Goal: Information Seeking & Learning: Learn about a topic

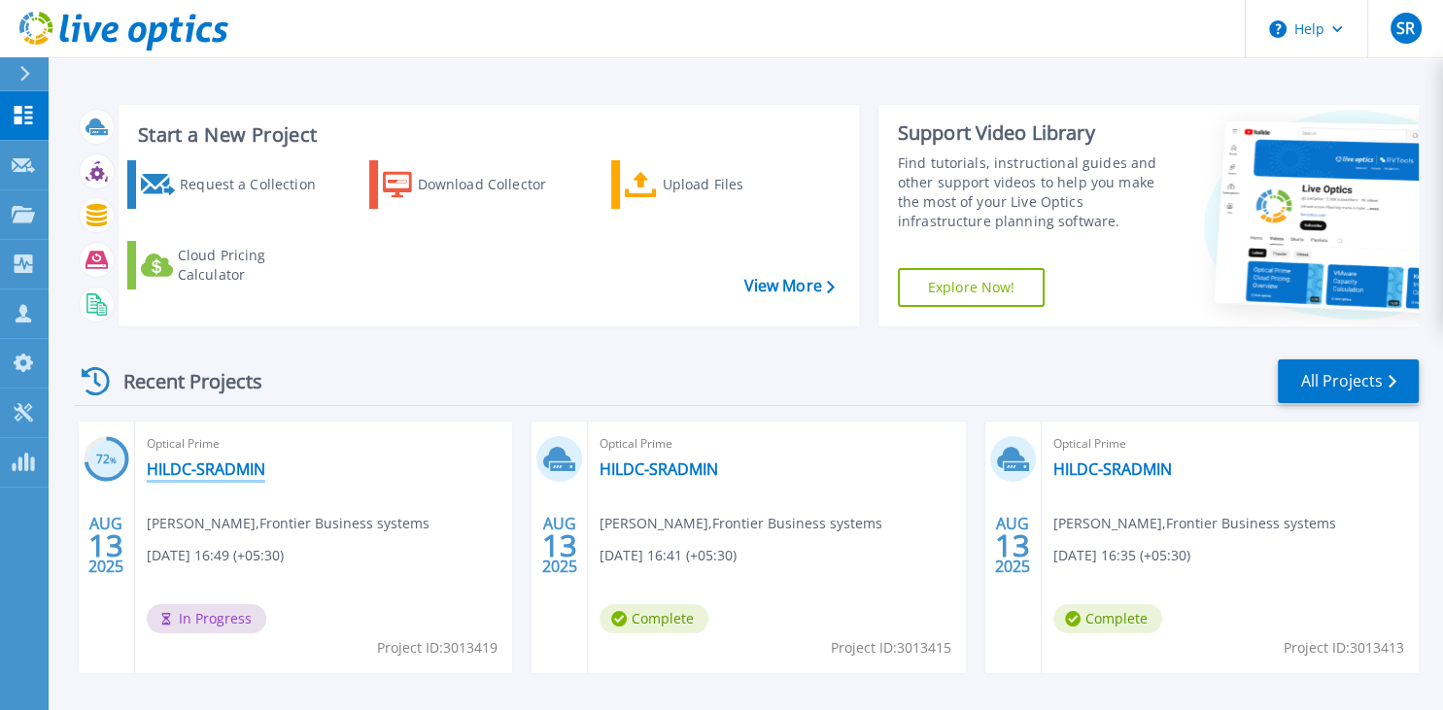
click at [226, 469] on link "HILDC-SRADMIN" at bounding box center [206, 468] width 119 height 19
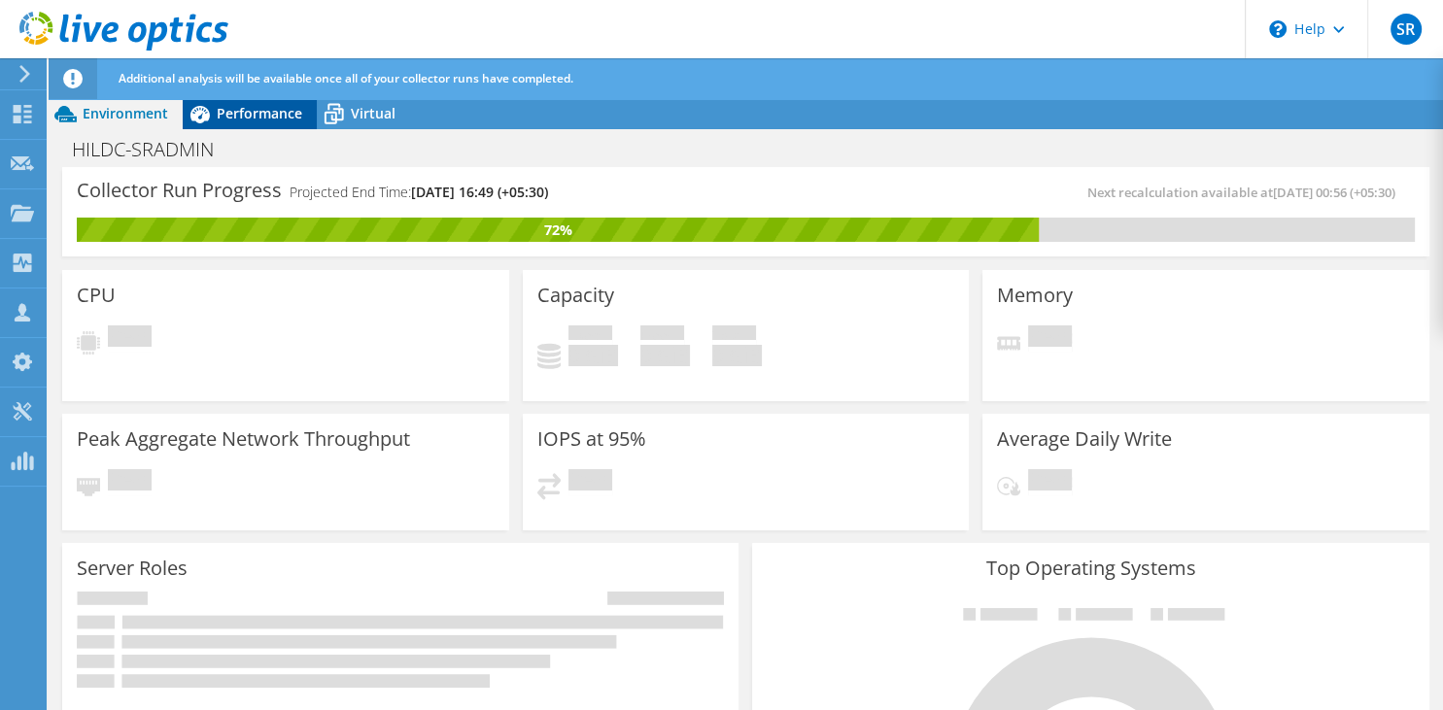
click at [249, 121] on span "Performance" at bounding box center [259, 113] width 85 height 18
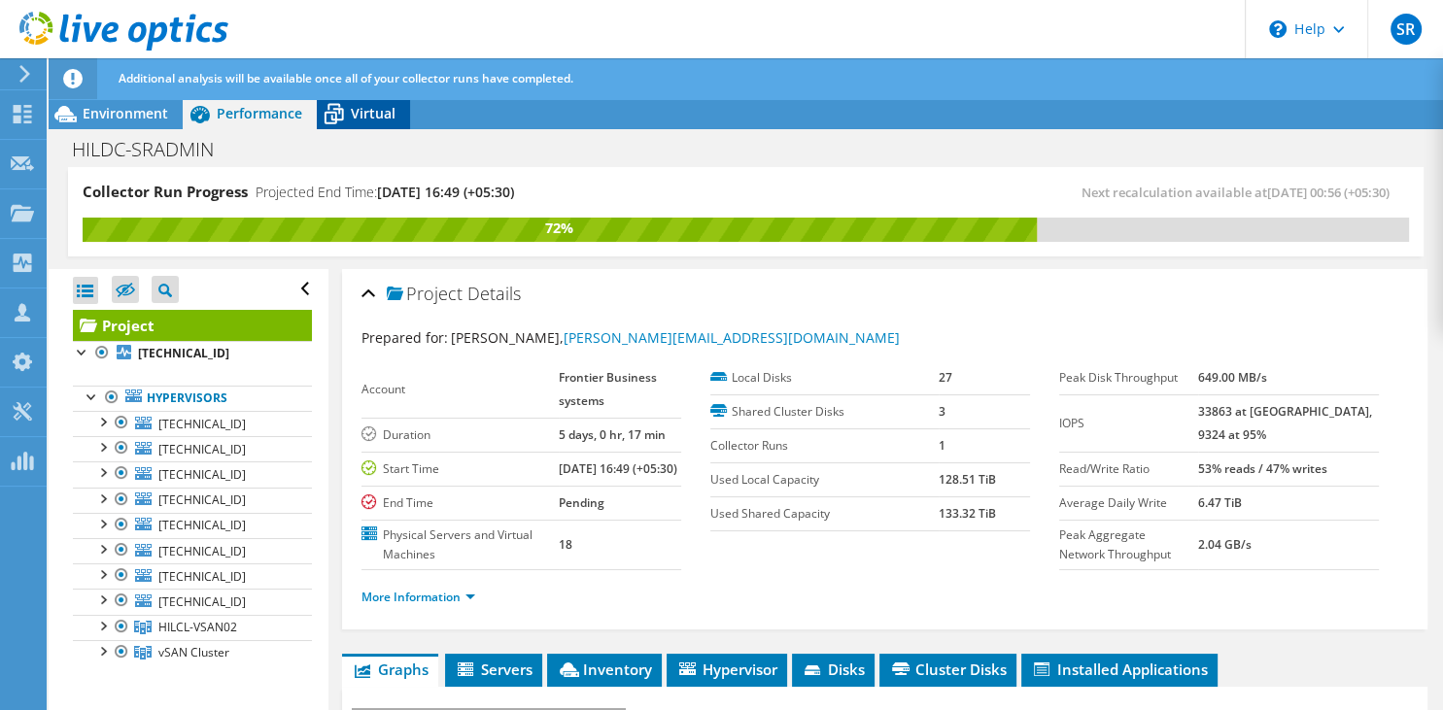
click at [341, 108] on icon at bounding box center [334, 114] width 34 height 34
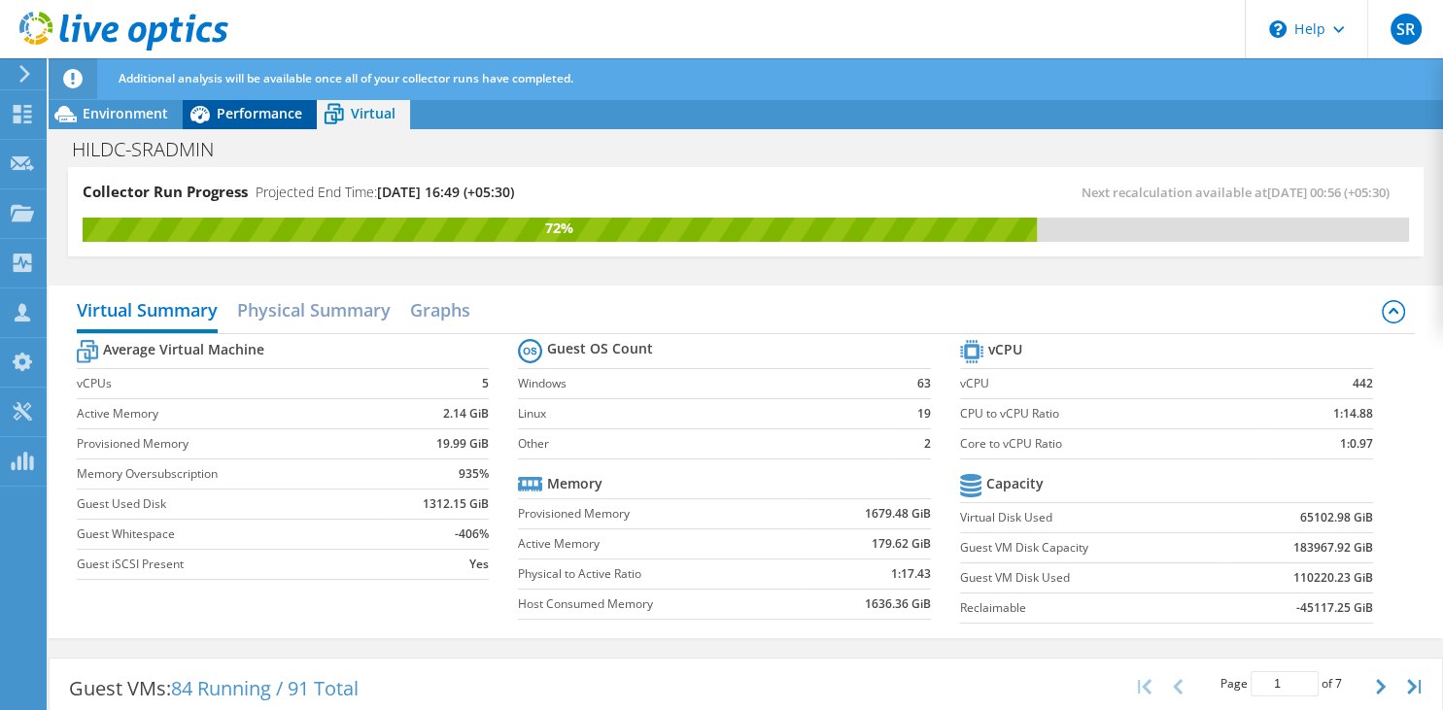
click at [184, 120] on icon at bounding box center [200, 114] width 34 height 34
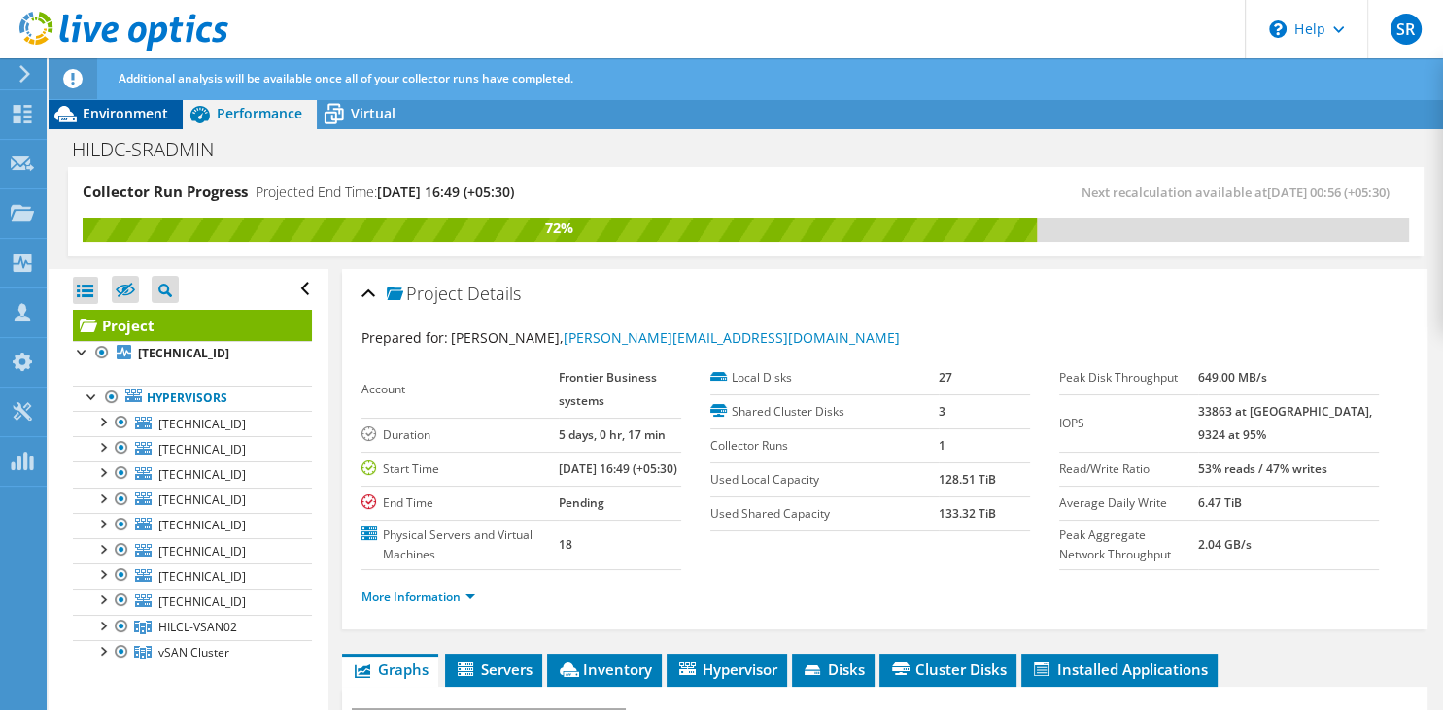
click at [138, 116] on span "Environment" at bounding box center [125, 113] width 85 height 18
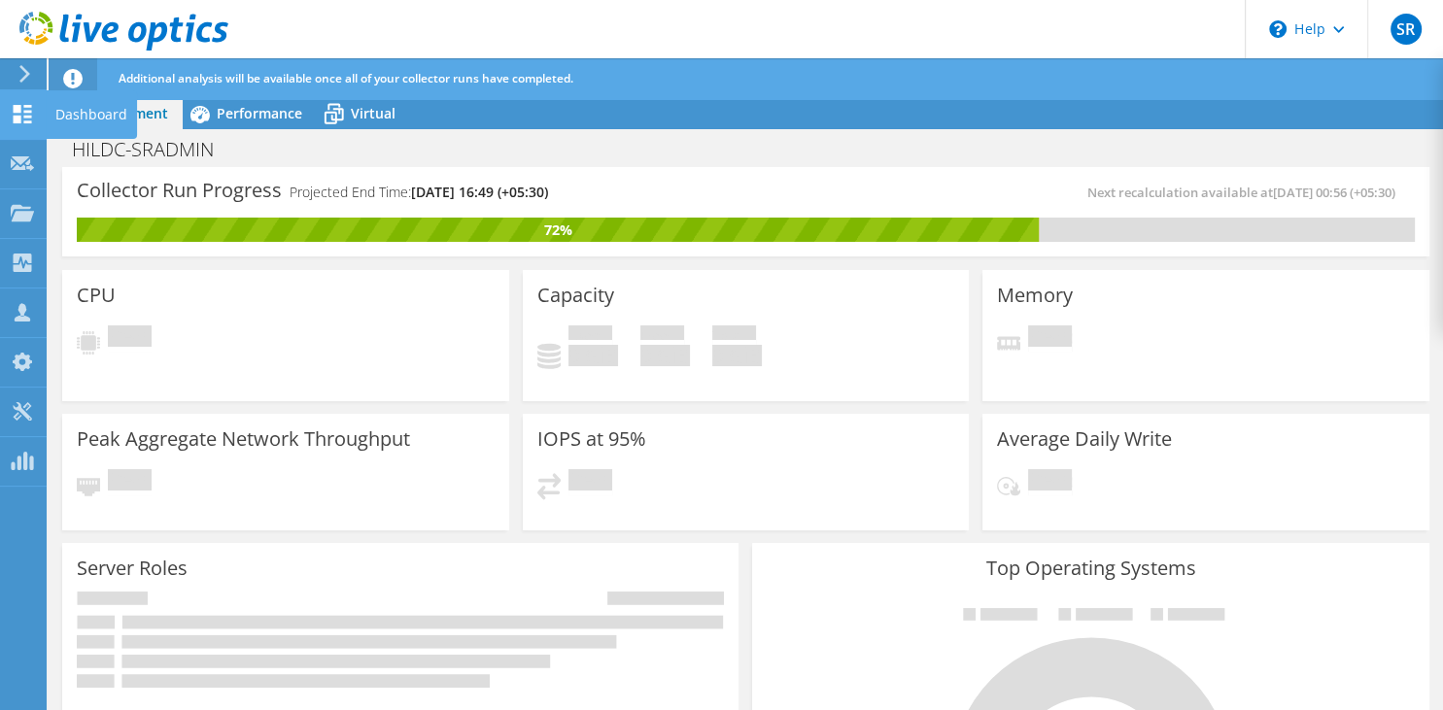
click at [28, 119] on icon at bounding box center [22, 114] width 23 height 18
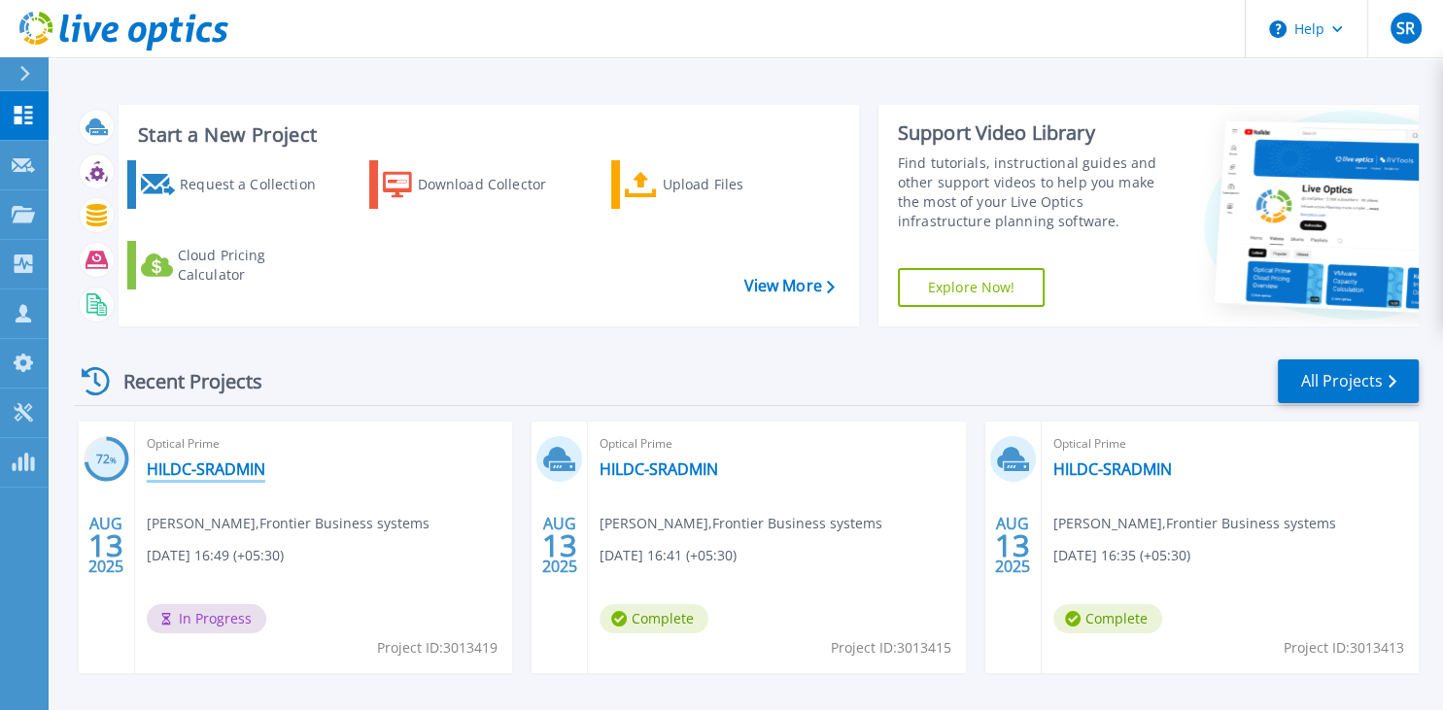
click at [234, 476] on link "HILDC-SRADMIN" at bounding box center [206, 468] width 119 height 19
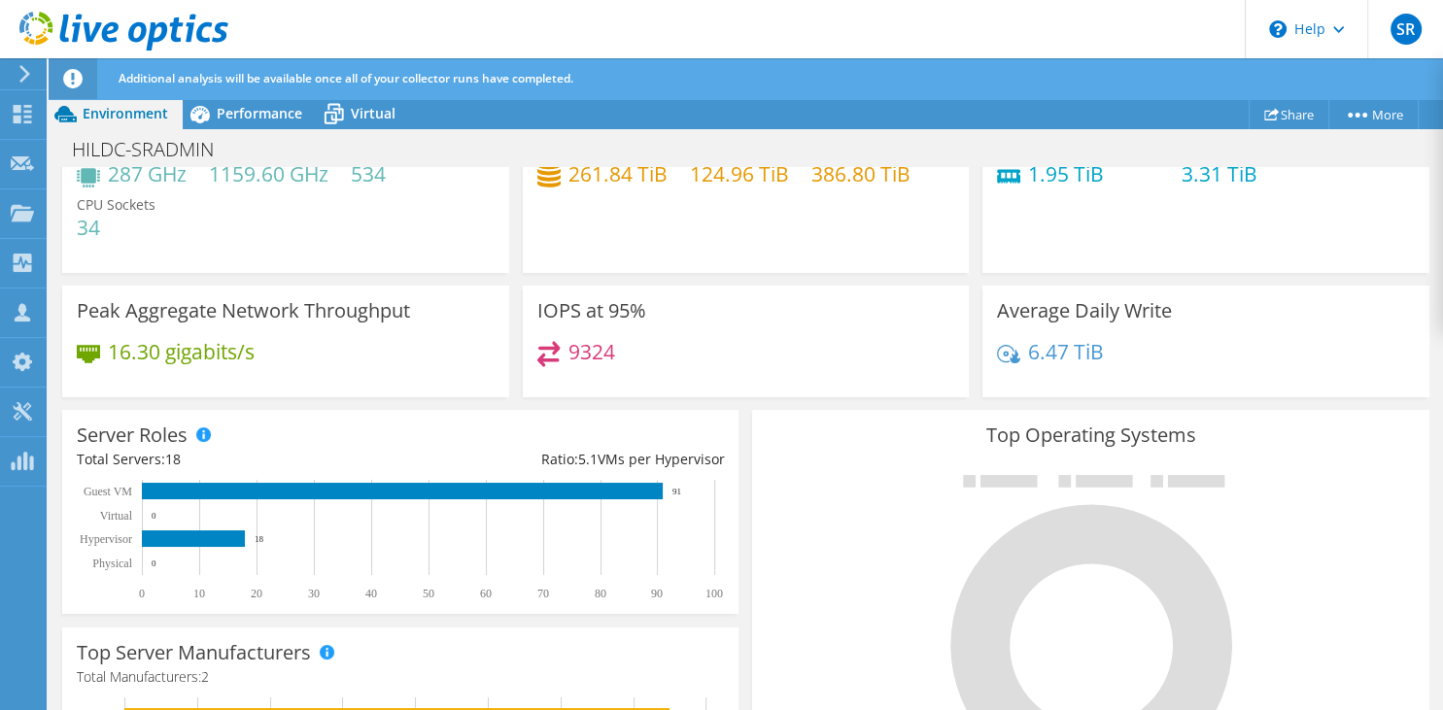
scroll to position [132, 0]
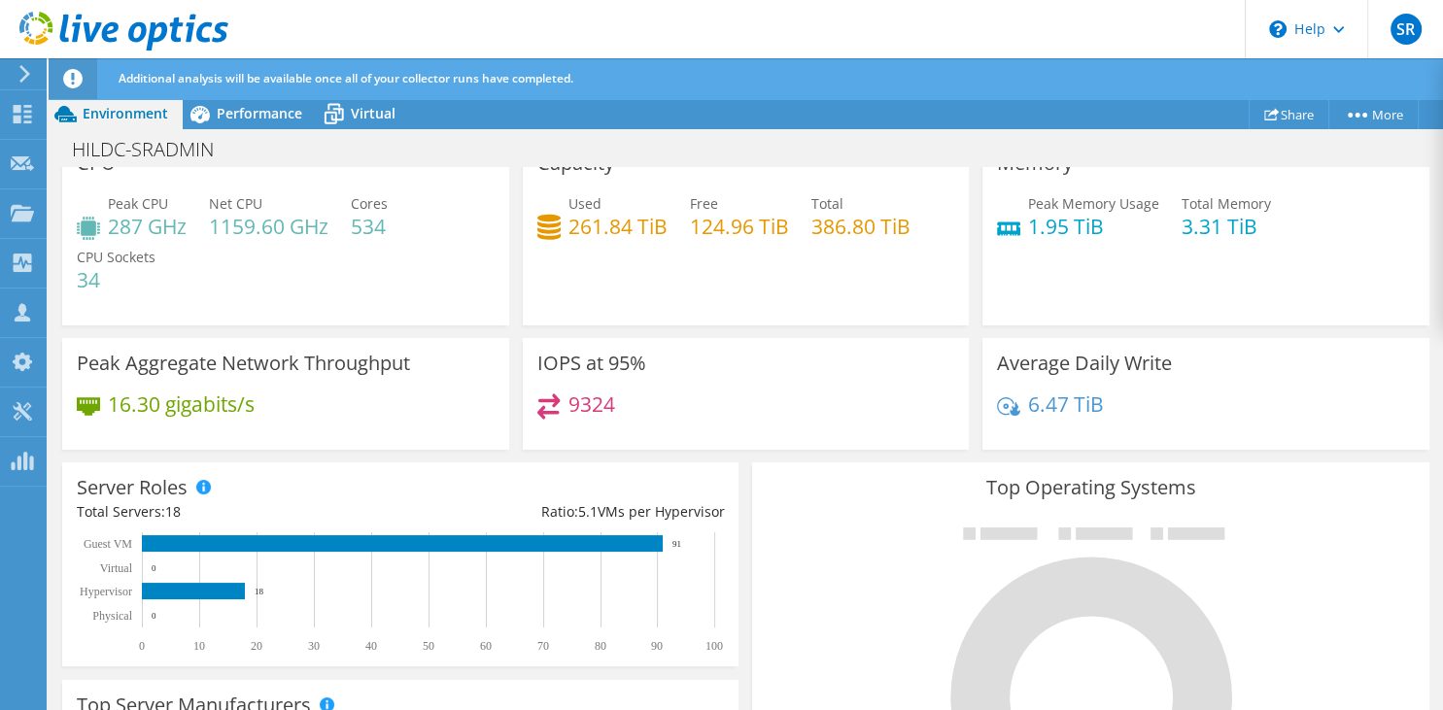
click at [255, 130] on div "HILDC-SRADMIN Print" at bounding box center [746, 148] width 1394 height 38
click at [234, 115] on span "Performance" at bounding box center [259, 113] width 85 height 18
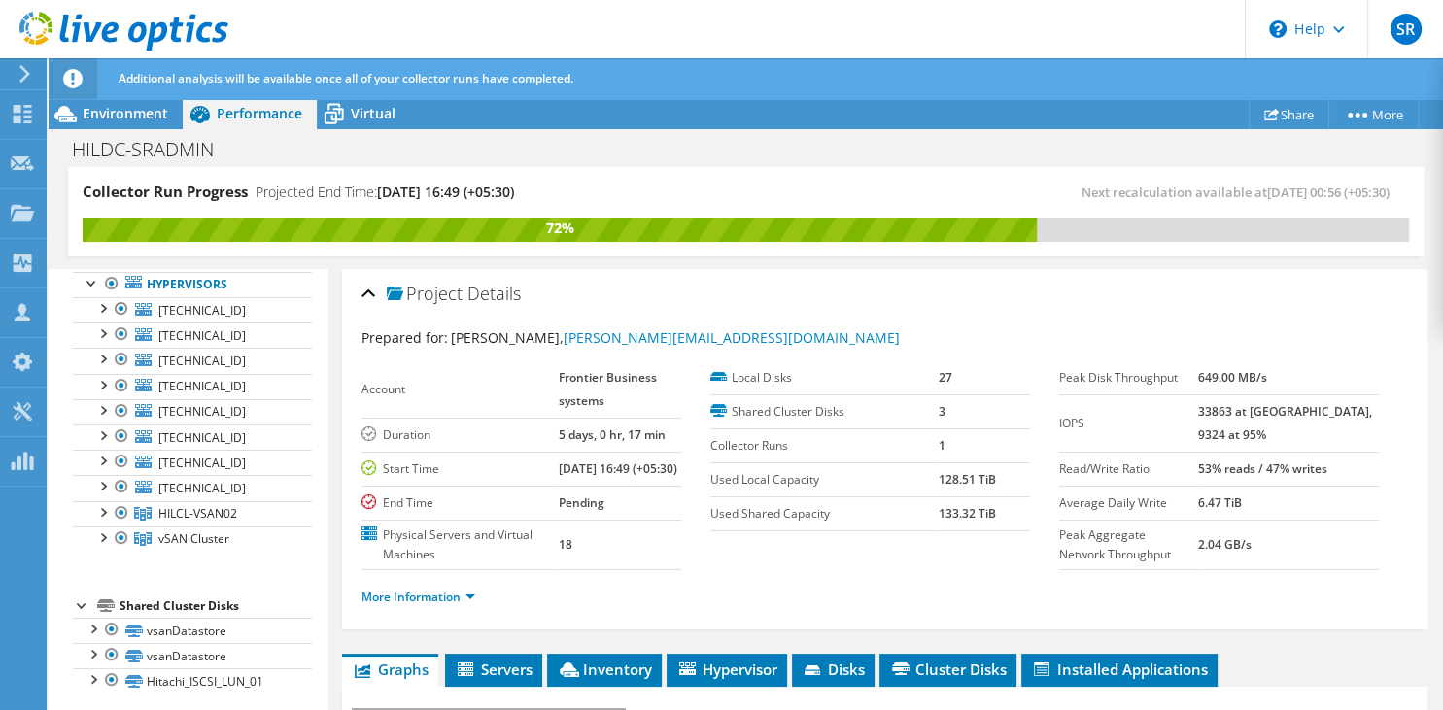
scroll to position [116, 0]
click at [102, 507] on div at bounding box center [101, 508] width 19 height 19
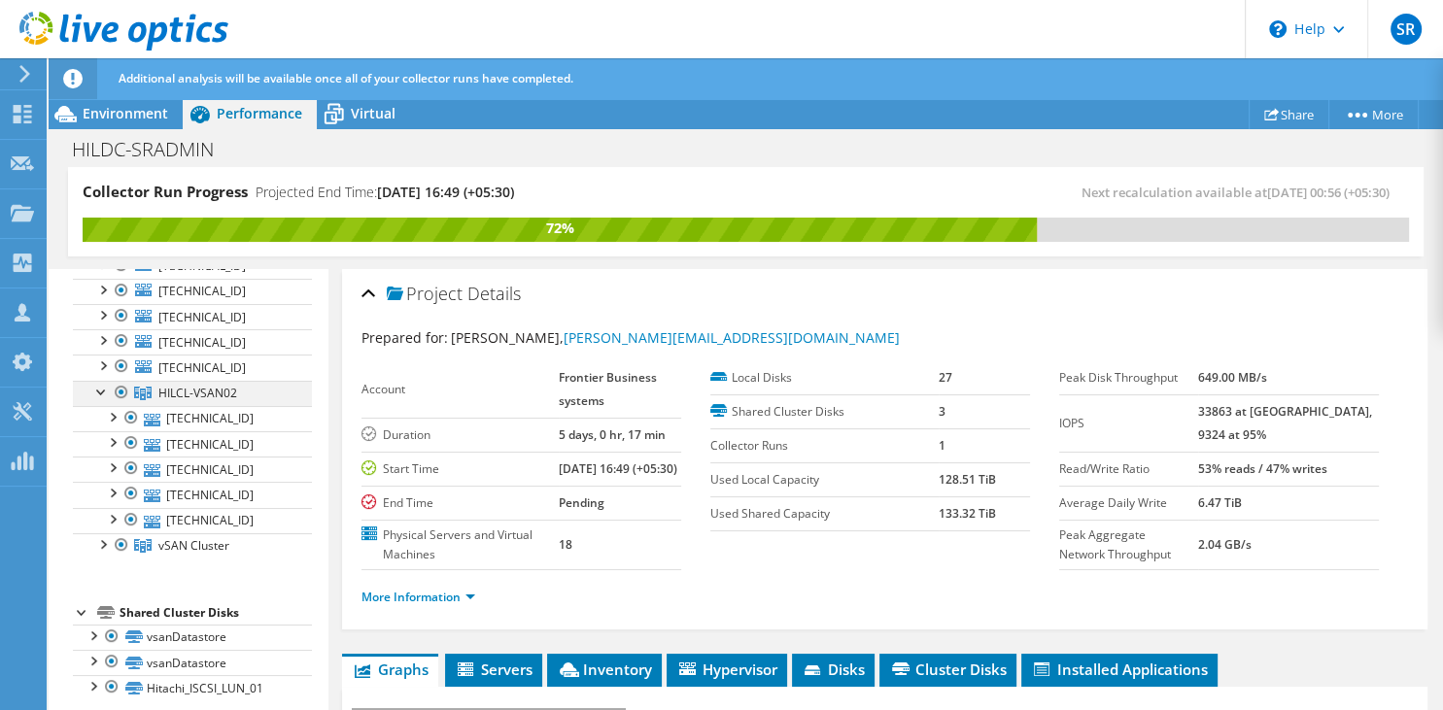
scroll to position [235, 0]
click at [97, 545] on div at bounding box center [101, 541] width 19 height 19
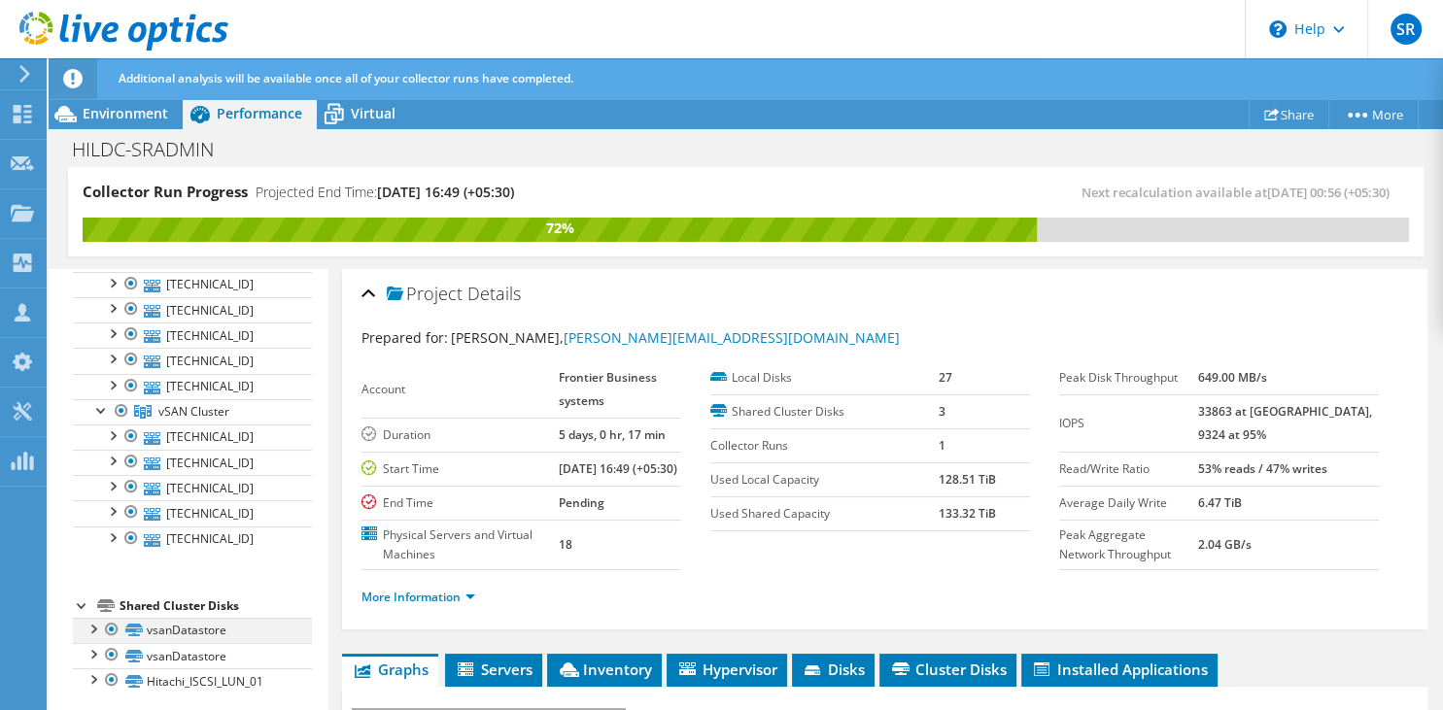
click at [94, 625] on div at bounding box center [92, 627] width 19 height 19
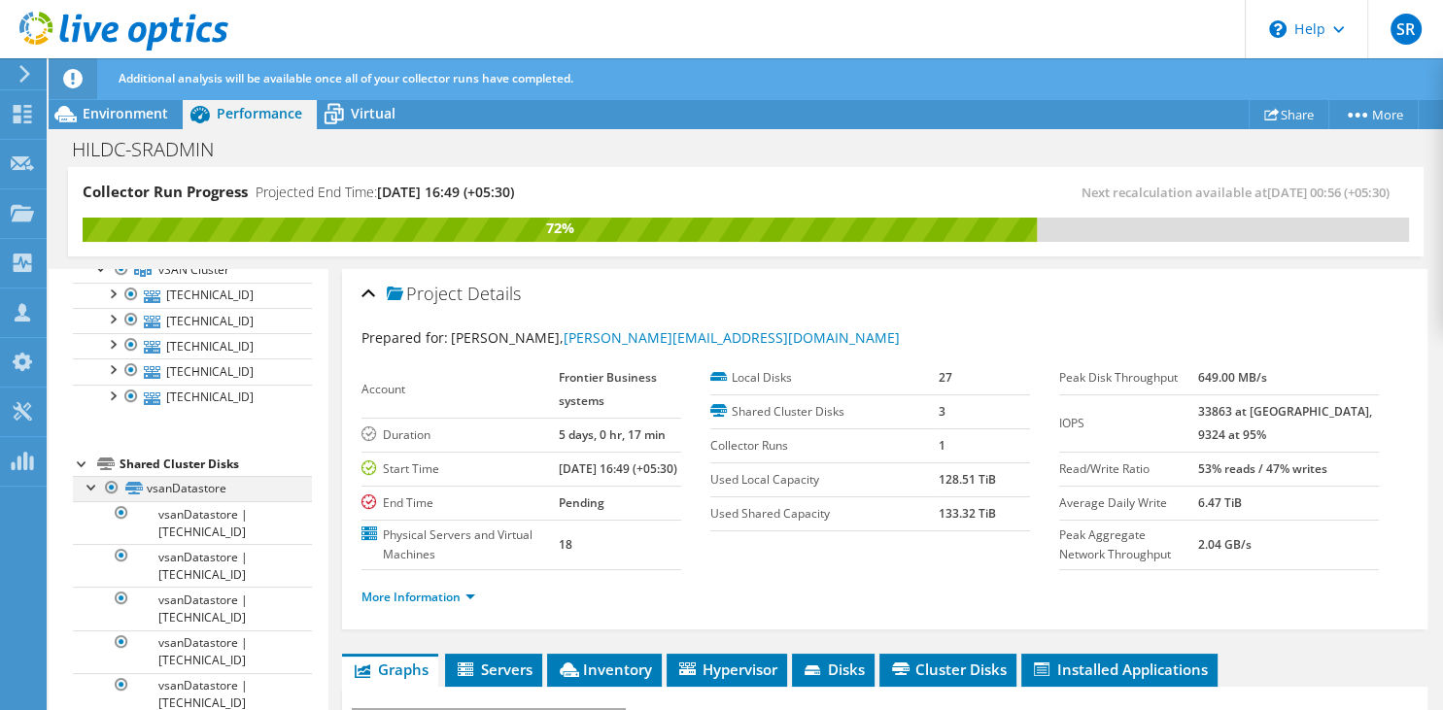
scroll to position [582, 0]
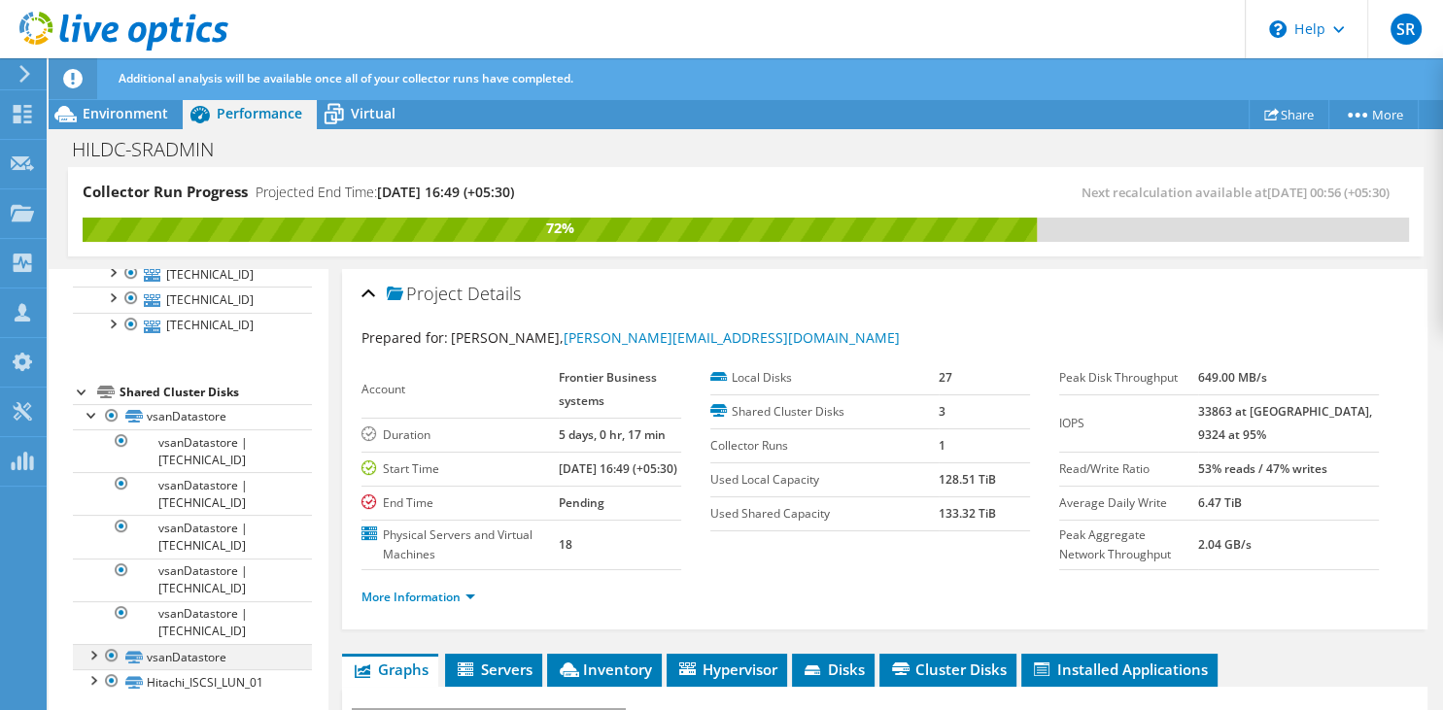
click at [97, 650] on div at bounding box center [92, 653] width 19 height 19
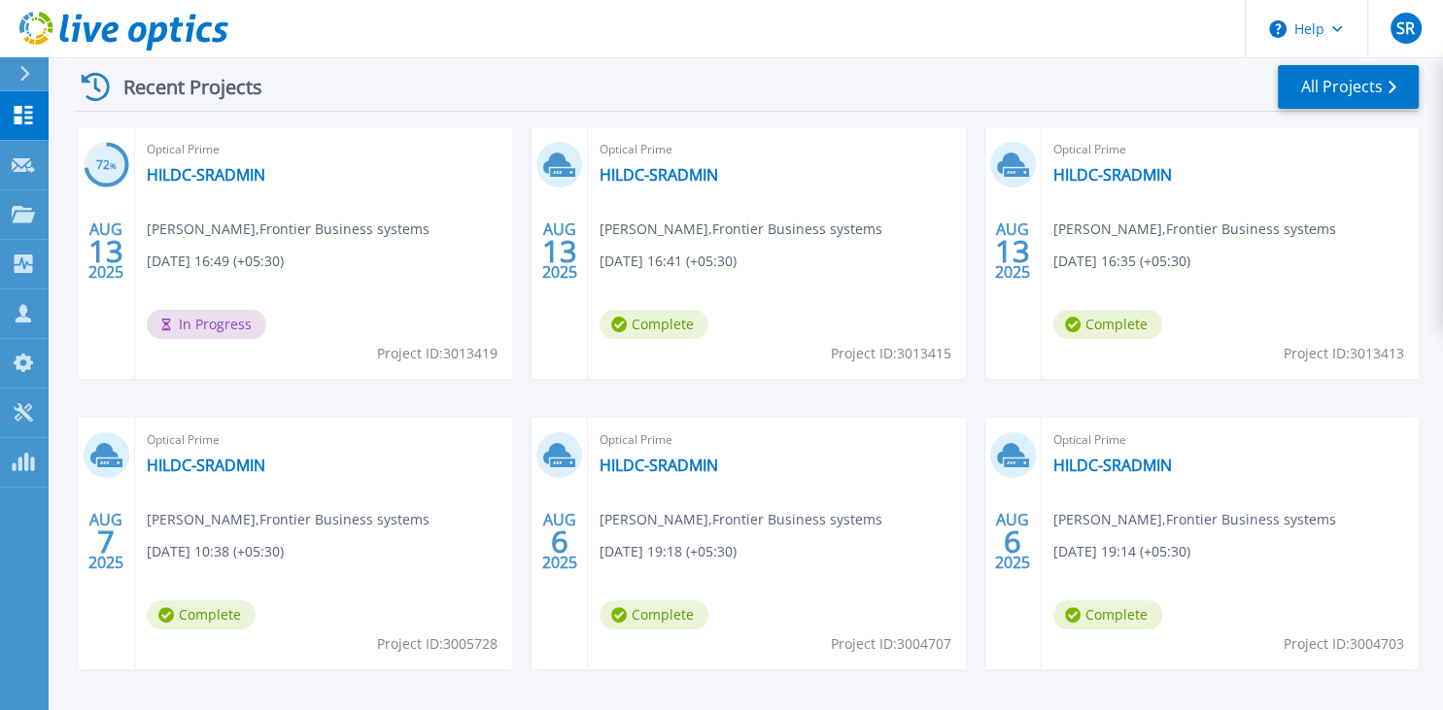
scroll to position [350, 0]
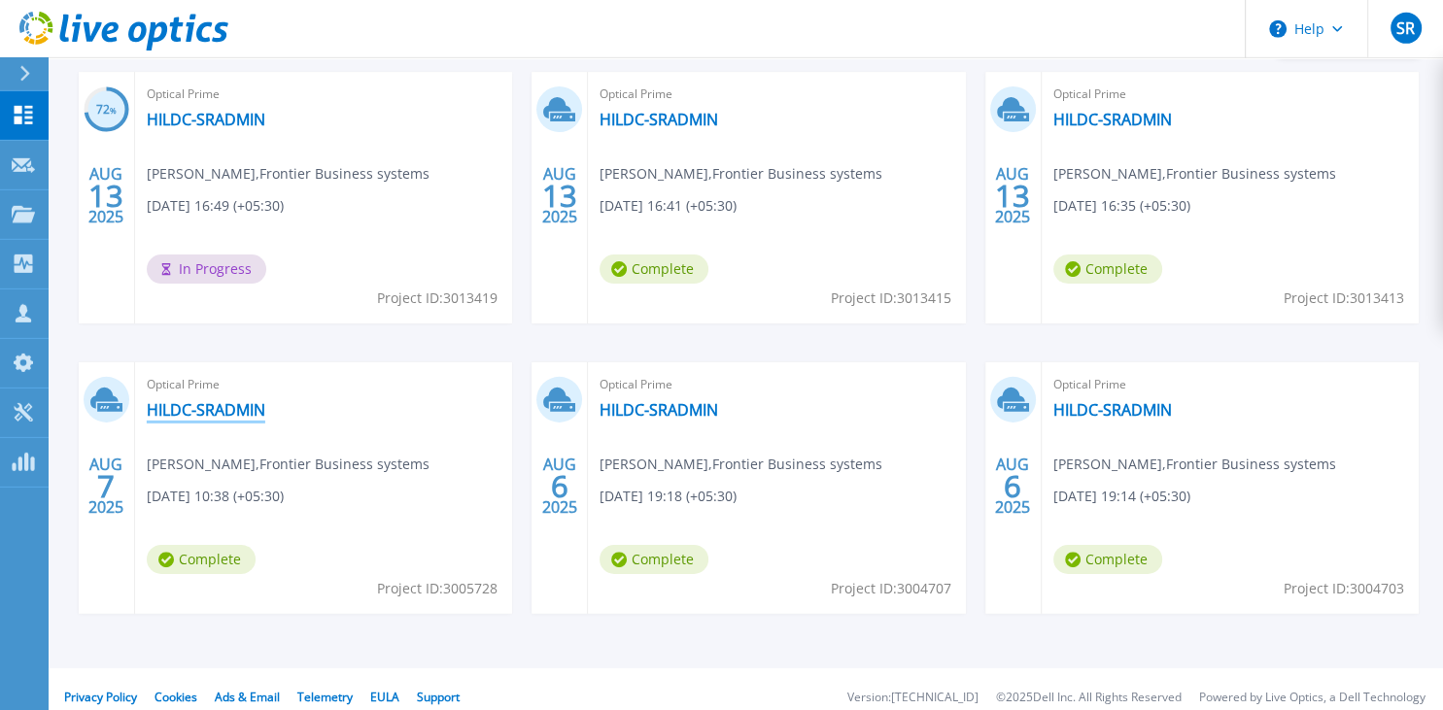
click at [228, 407] on link "HILDC-SRADMIN" at bounding box center [206, 409] width 119 height 19
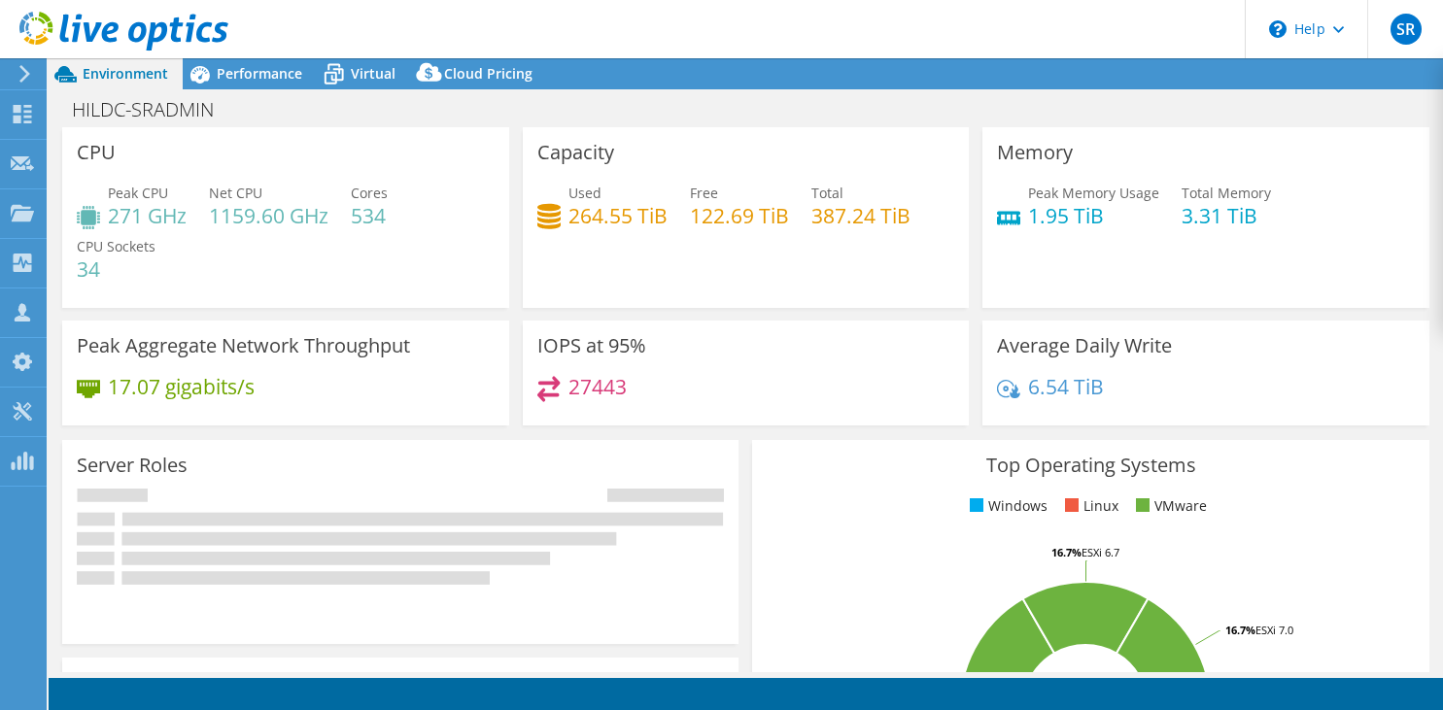
select select "USD"
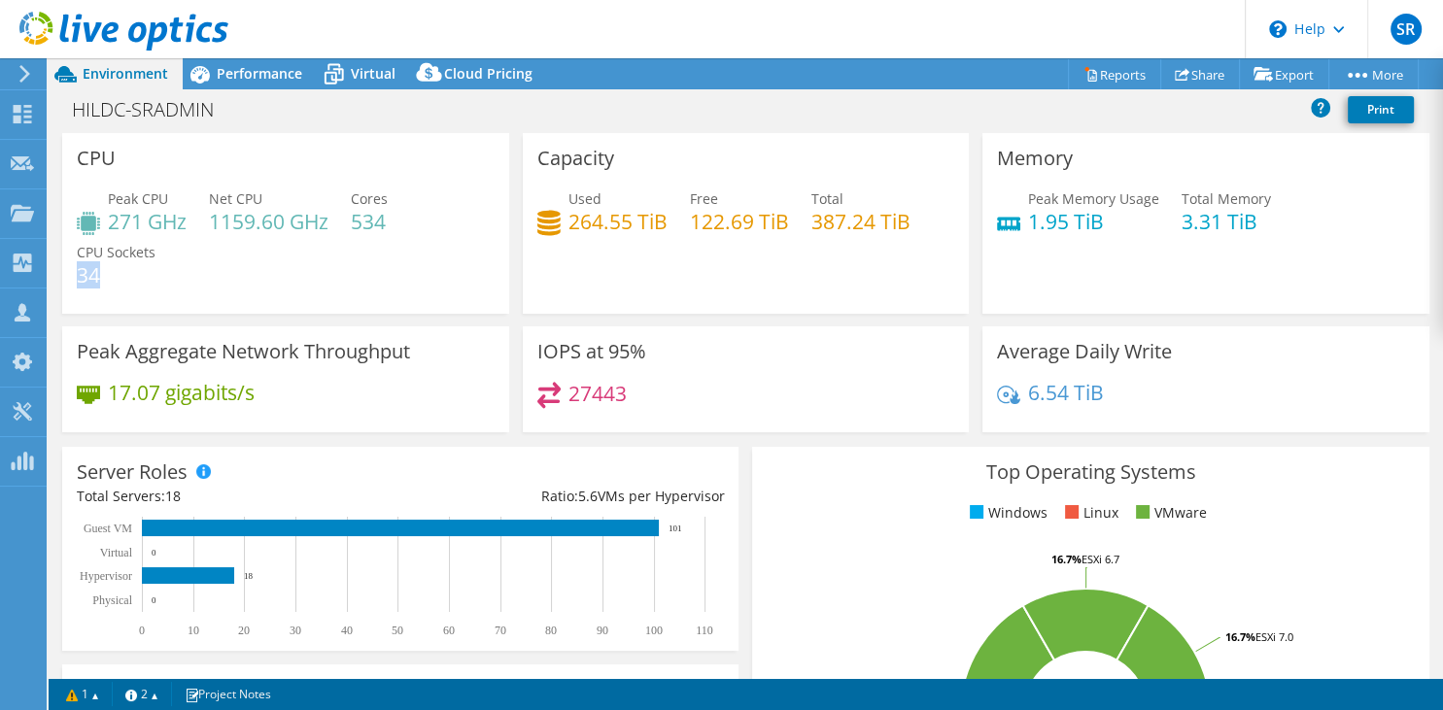
drag, startPoint x: 79, startPoint y: 276, endPoint x: 116, endPoint y: 280, distance: 37.1
click at [116, 280] on h4 "34" at bounding box center [116, 274] width 79 height 21
